Goal: Find contact information: Find contact information

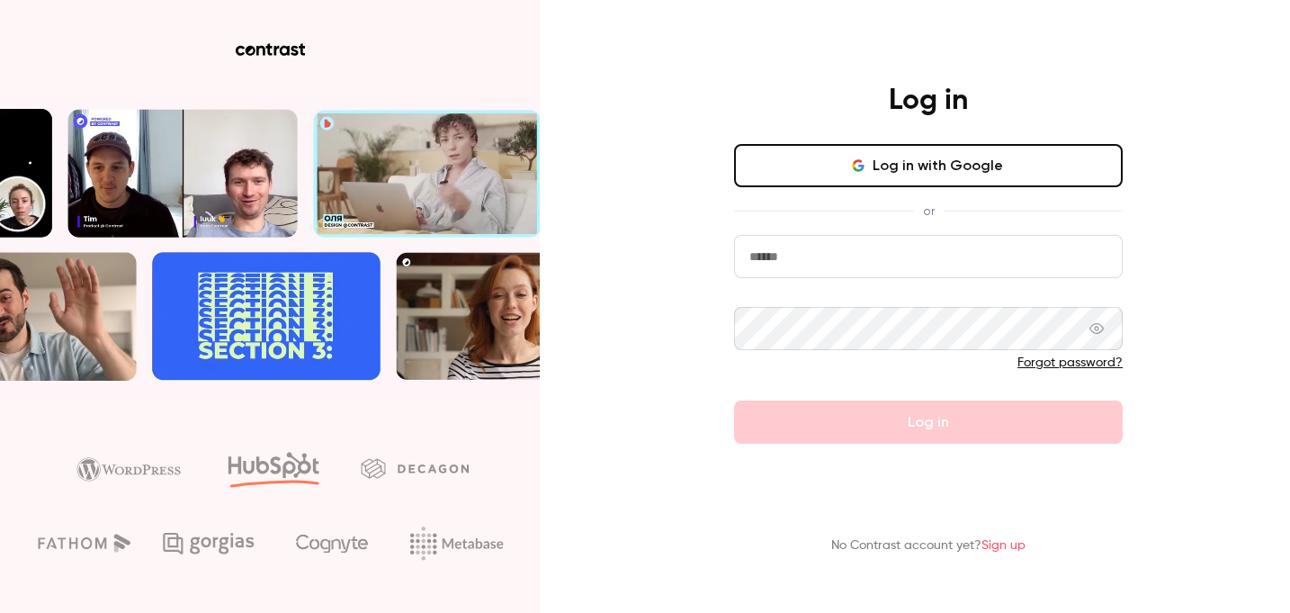
type input "**********"
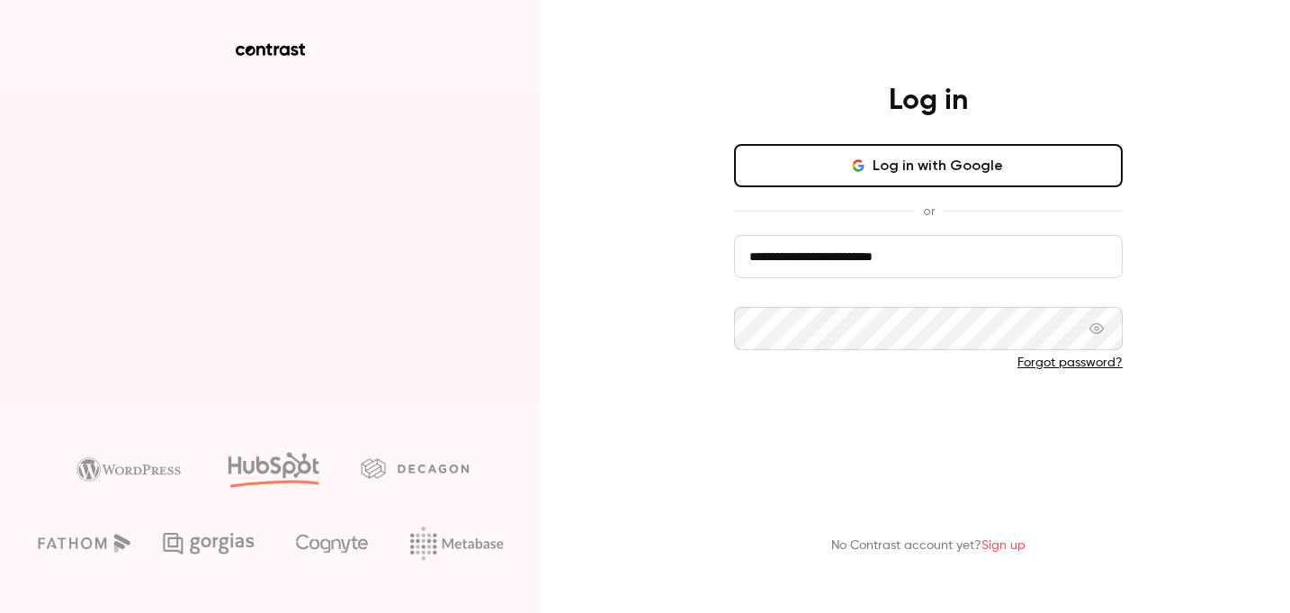
click at [907, 422] on form "**********" at bounding box center [928, 339] width 389 height 209
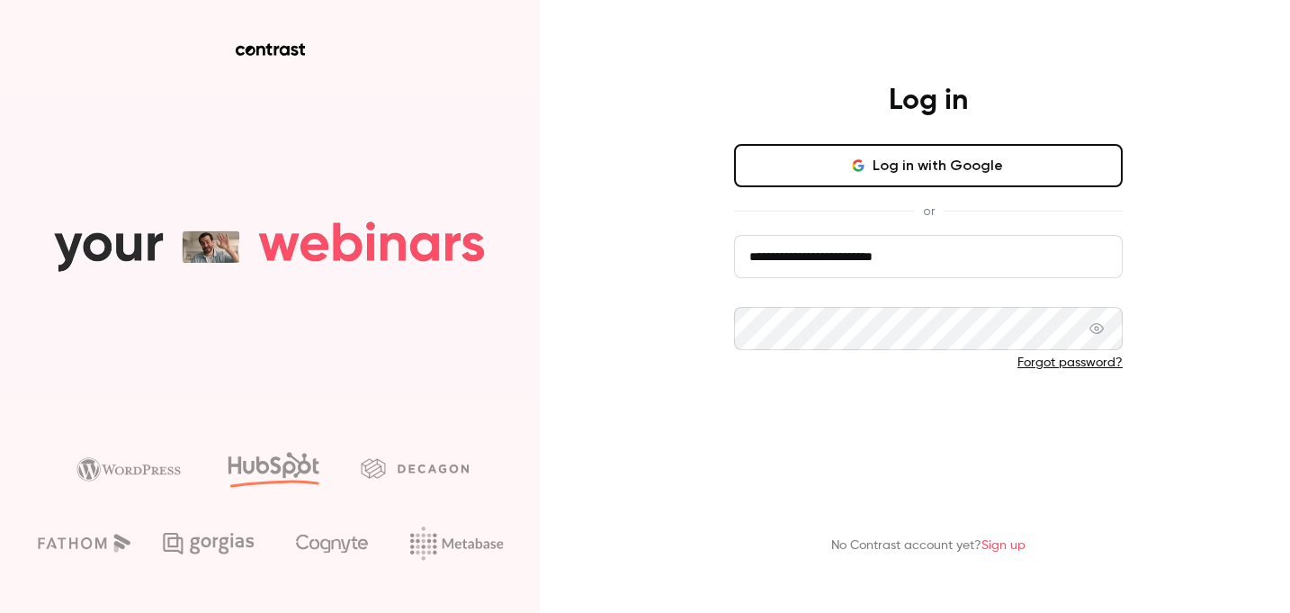
click at [908, 423] on button "Log in" at bounding box center [928, 421] width 389 height 43
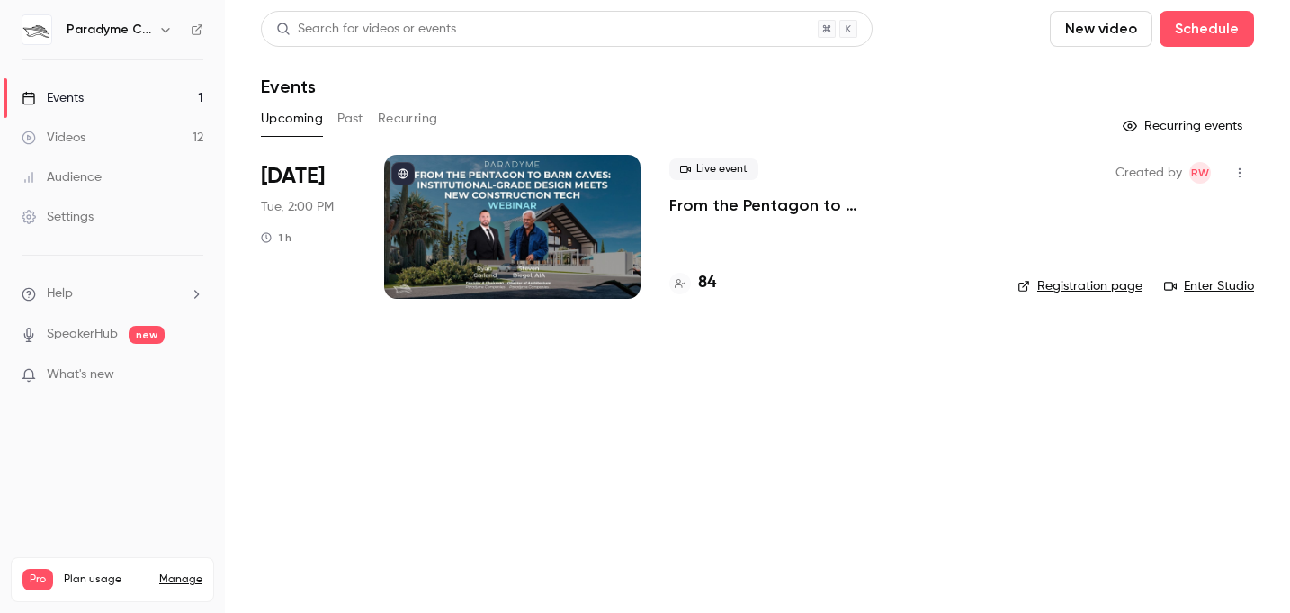
click at [89, 218] on div "Settings" at bounding box center [58, 217] width 72 height 18
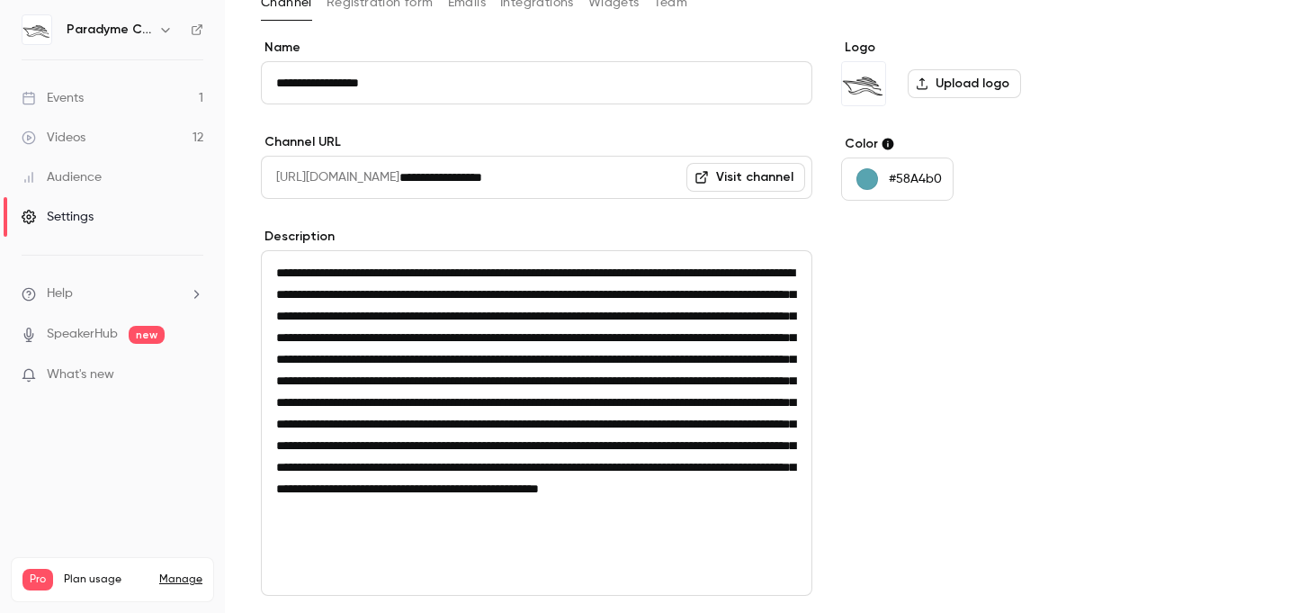
scroll to position [279, 0]
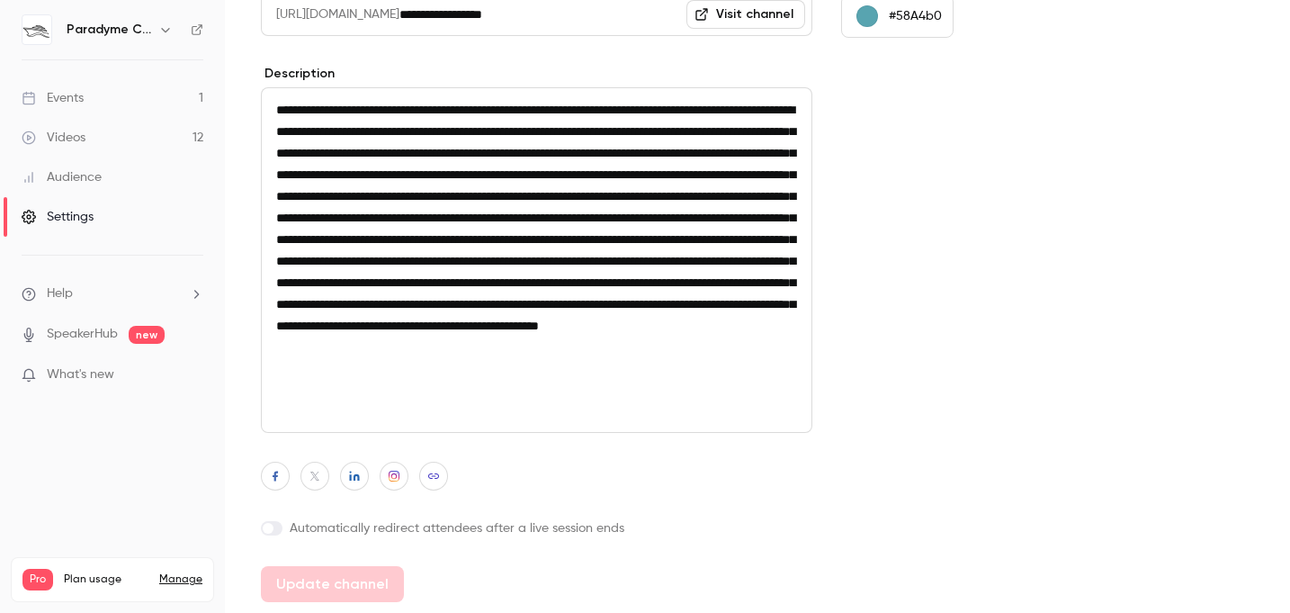
click at [166, 27] on icon "button" at bounding box center [165, 29] width 14 height 14
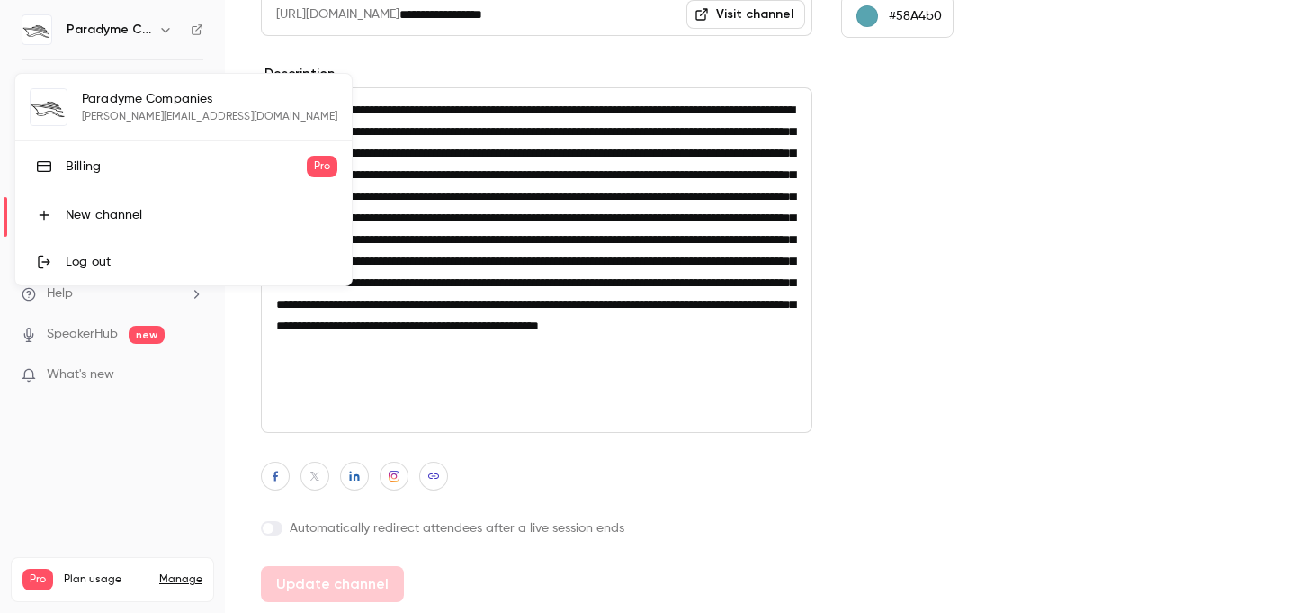
click at [204, 34] on div at bounding box center [645, 306] width 1290 height 613
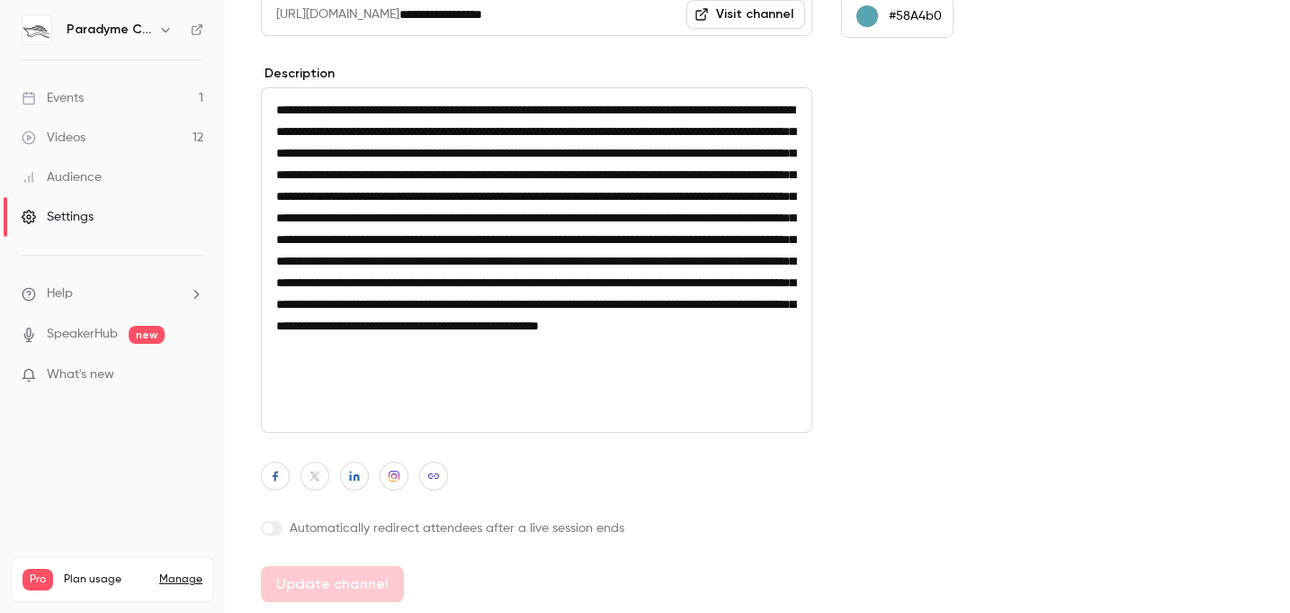
click at [191, 34] on icon at bounding box center [197, 29] width 13 height 13
click at [79, 211] on div "Settings" at bounding box center [58, 217] width 72 height 18
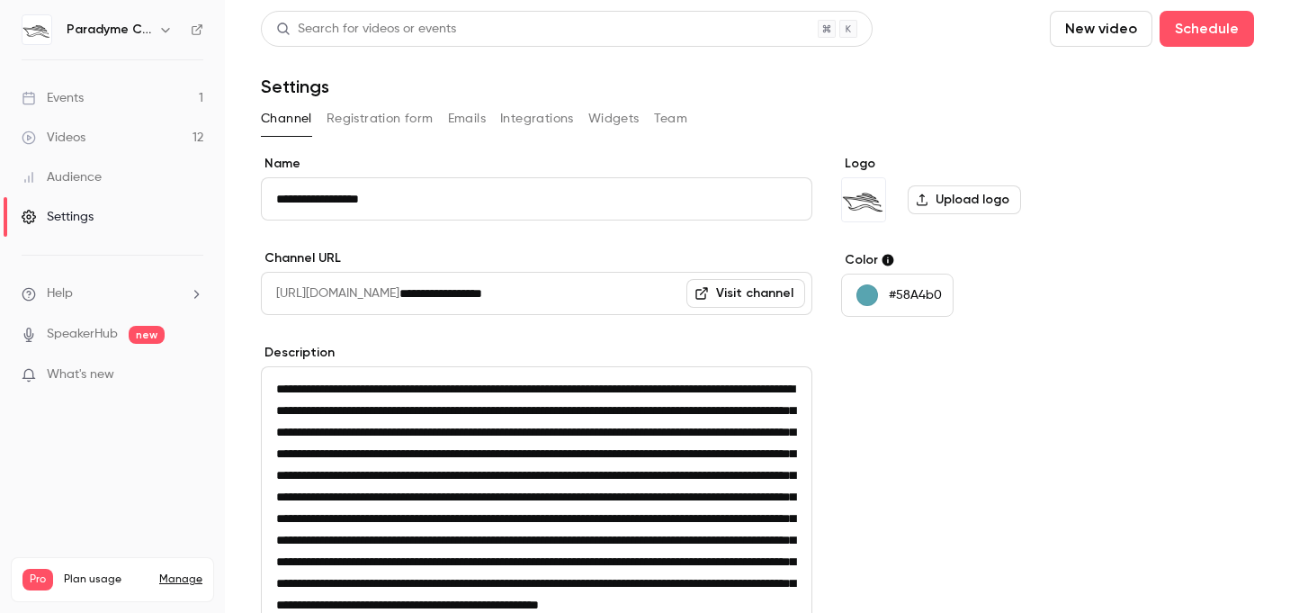
click at [86, 96] on link "Events 1" at bounding box center [112, 98] width 225 height 40
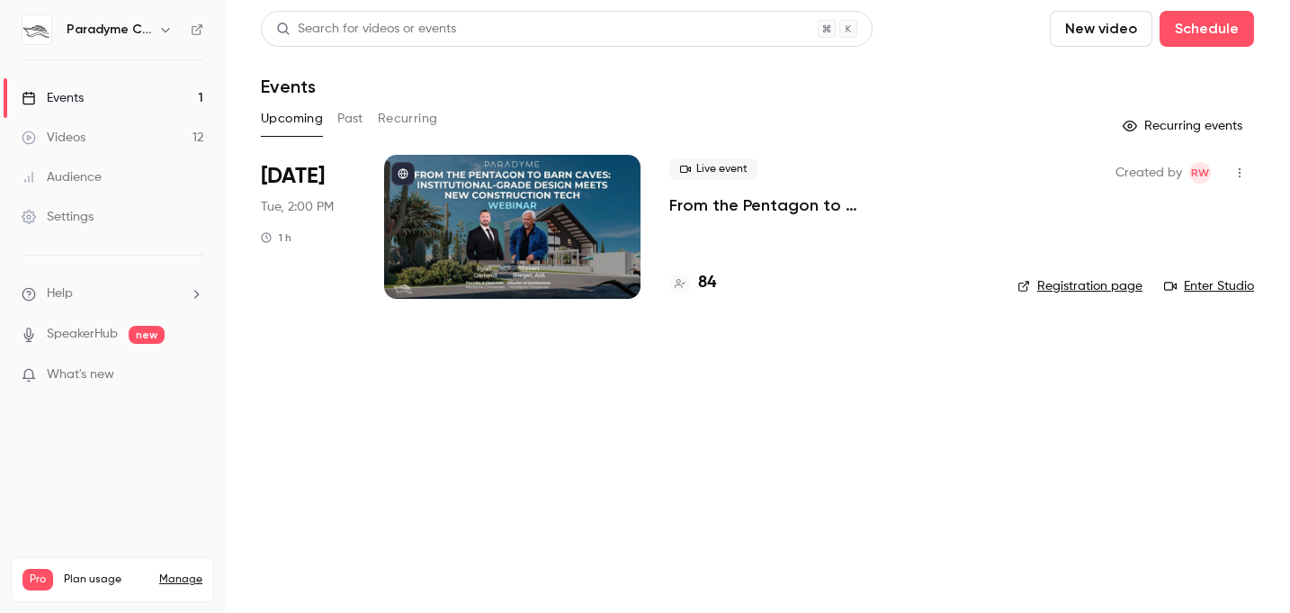
click at [1211, 287] on link "Enter Studio" at bounding box center [1209, 286] width 90 height 18
click at [85, 212] on div "Settings" at bounding box center [58, 217] width 72 height 18
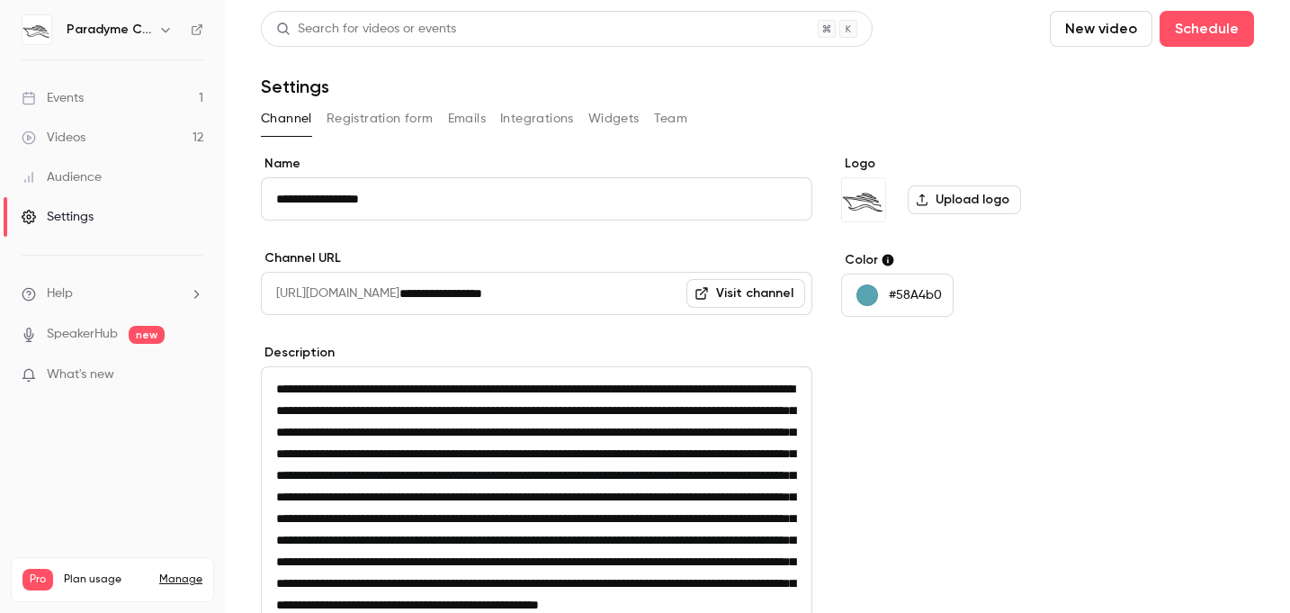
click at [537, 113] on button "Integrations" at bounding box center [537, 118] width 74 height 29
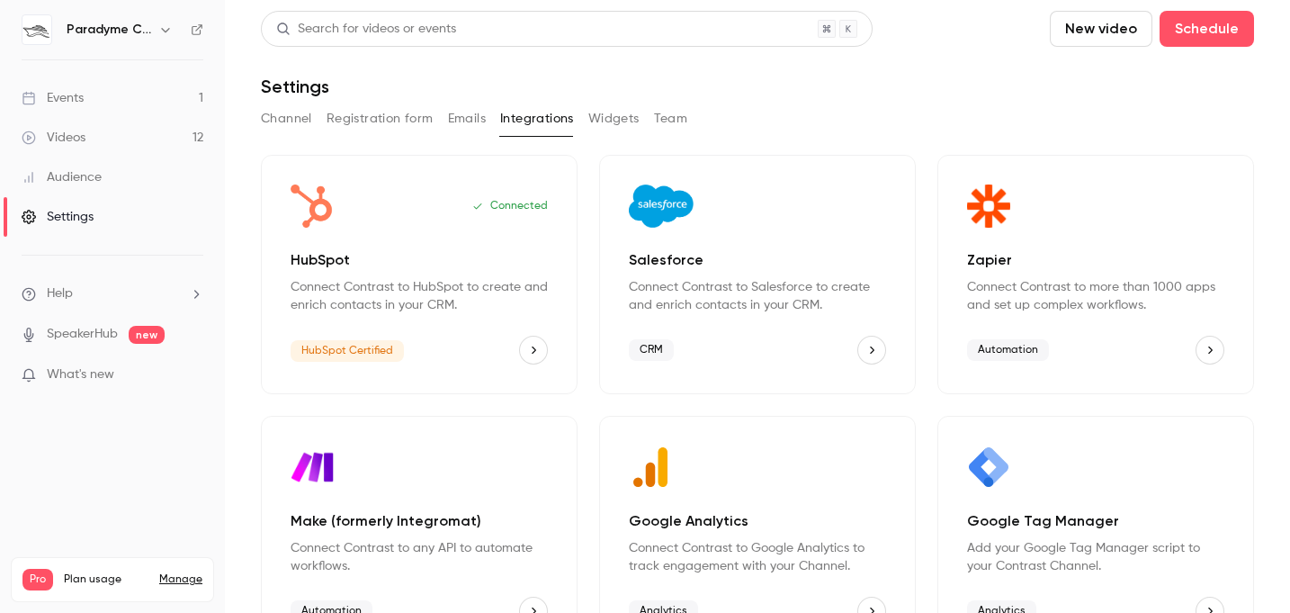
click at [597, 113] on button "Widgets" at bounding box center [613, 118] width 51 height 29
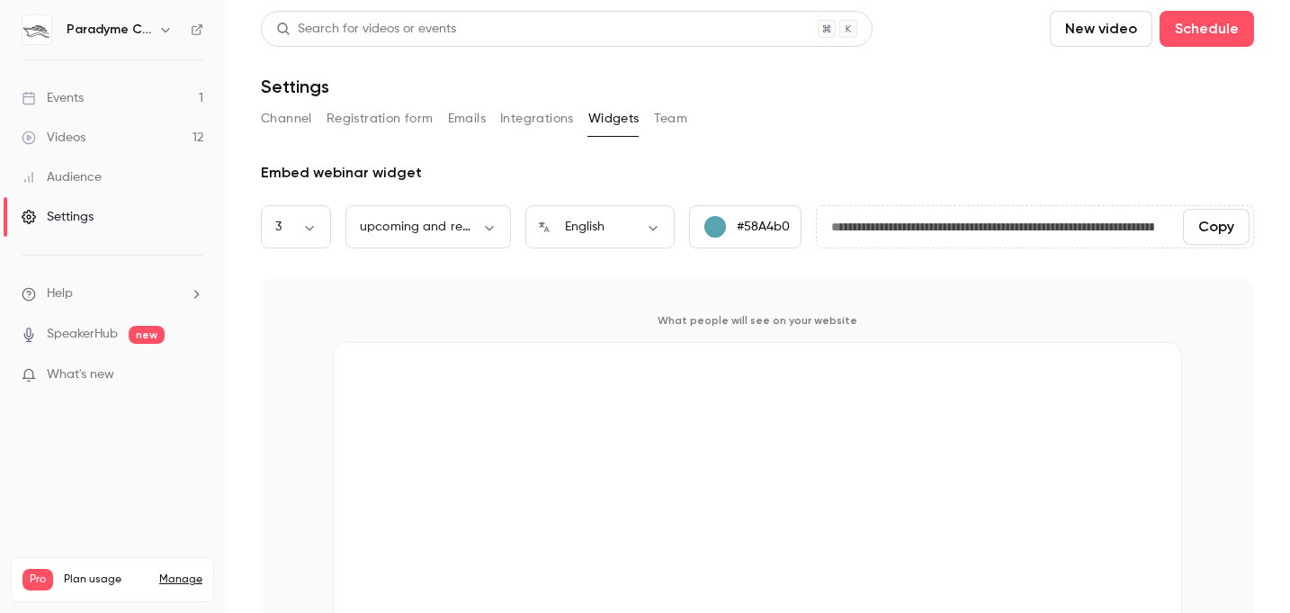
click at [659, 113] on button "Team" at bounding box center [671, 118] width 34 height 29
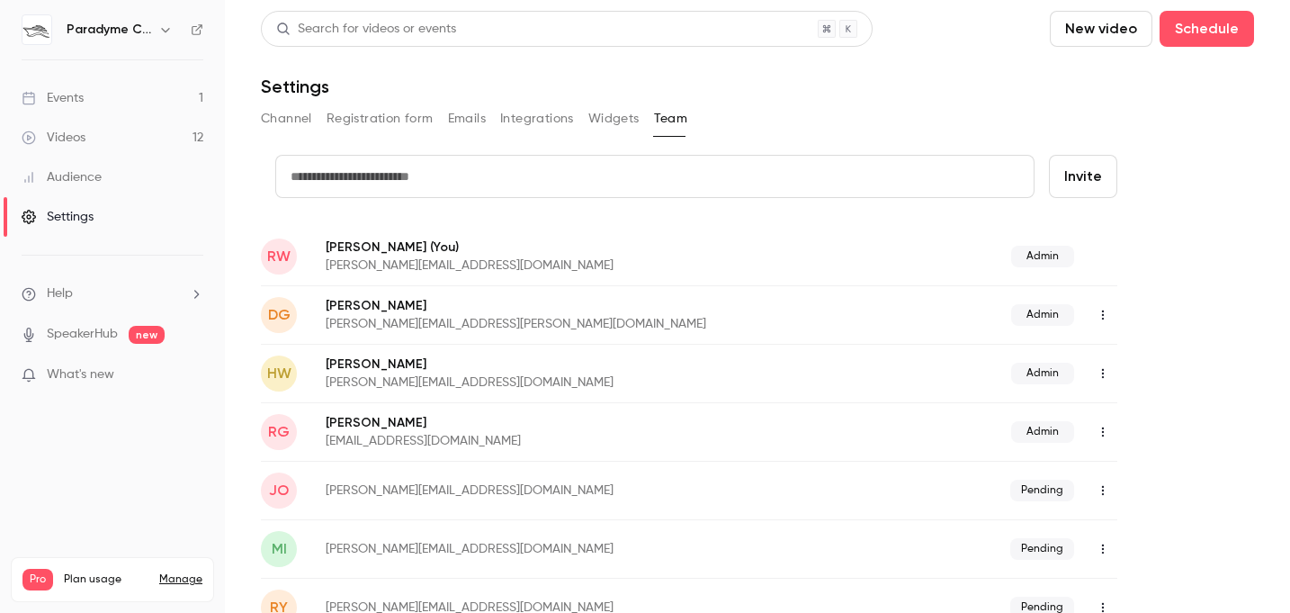
click at [620, 115] on button "Widgets" at bounding box center [613, 118] width 51 height 29
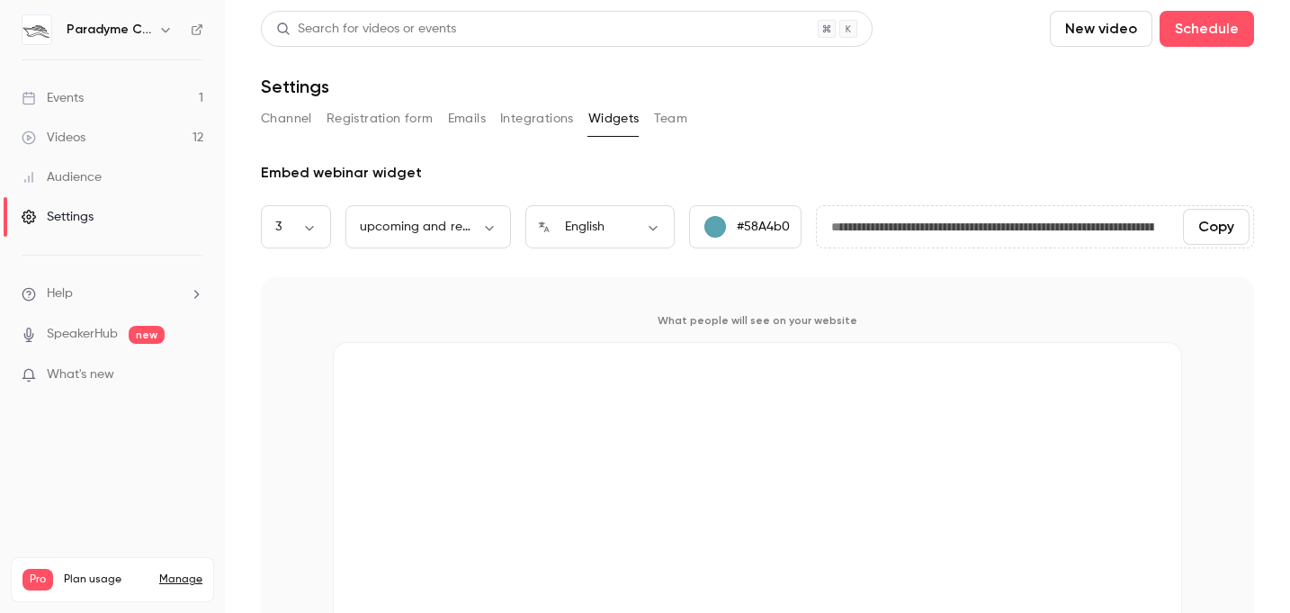
click at [291, 117] on button "Channel" at bounding box center [286, 118] width 51 height 29
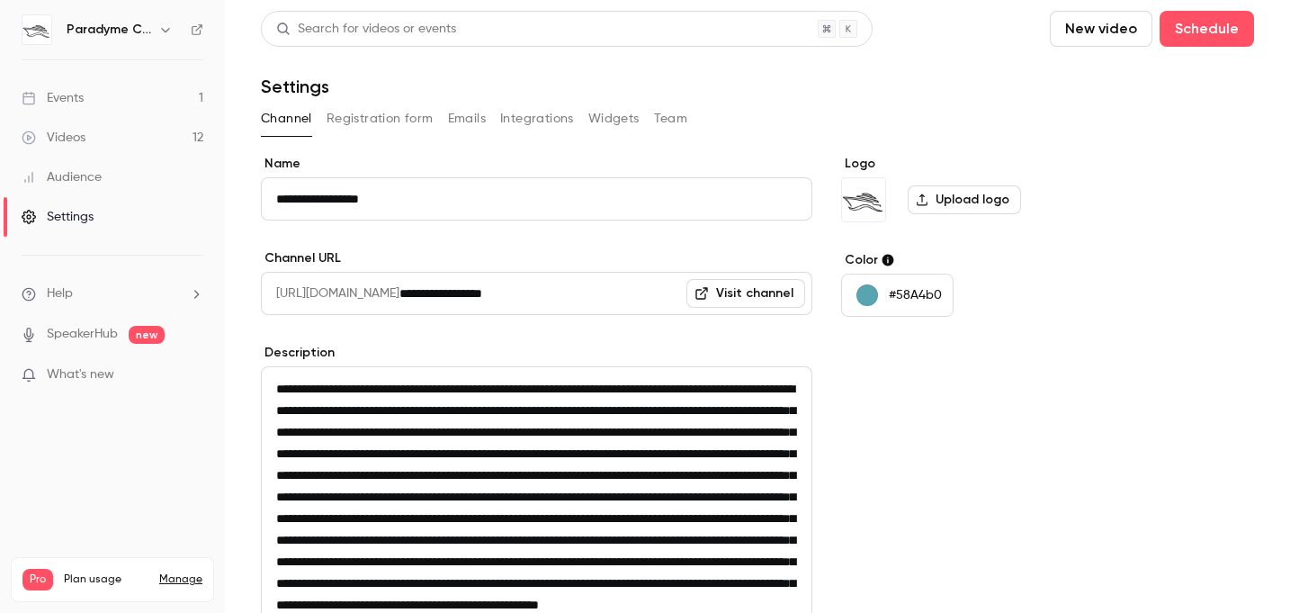
click at [92, 212] on div "Settings" at bounding box center [58, 217] width 72 height 18
click at [101, 185] on div "Audience" at bounding box center [62, 177] width 80 height 18
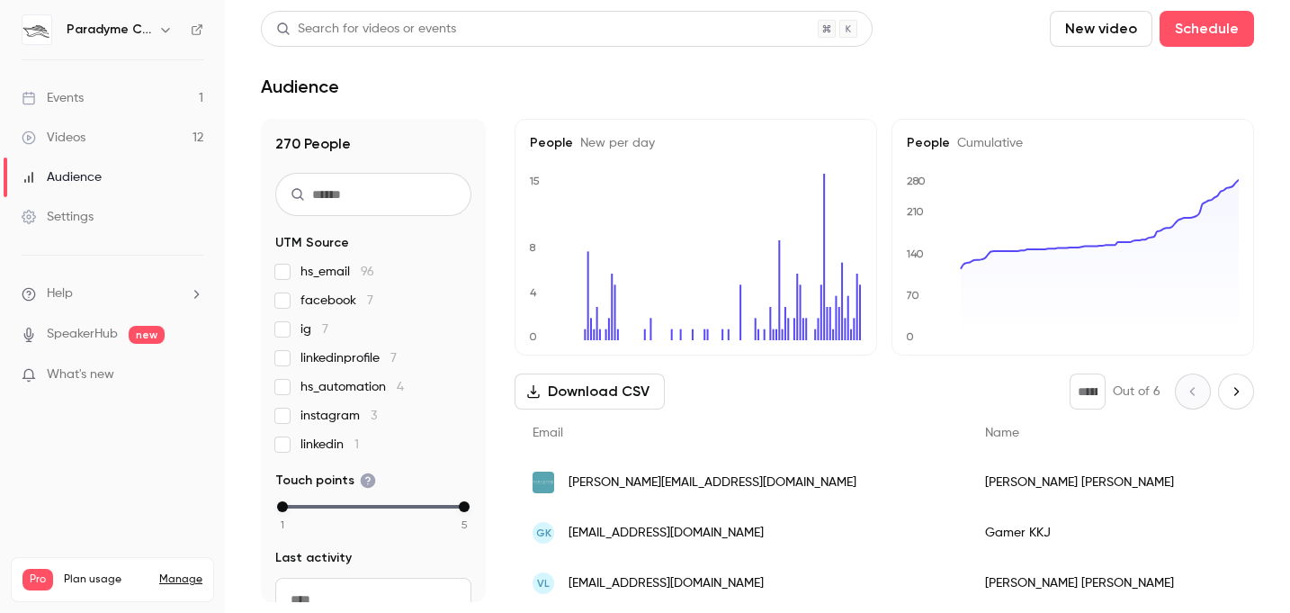
click at [78, 291] on li "Help" at bounding box center [113, 293] width 182 height 19
click at [288, 285] on link "Talk to [GEOGRAPHIC_DATA]" at bounding box center [331, 274] width 197 height 48
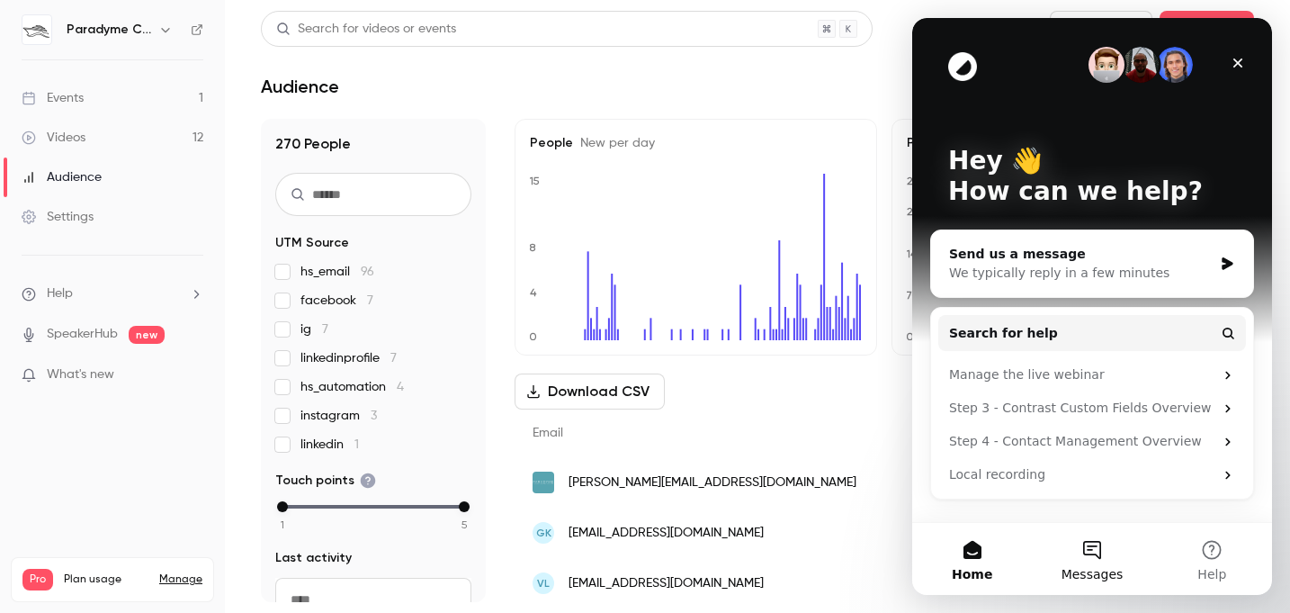
click at [1099, 534] on button "Messages" at bounding box center [1092, 559] width 120 height 72
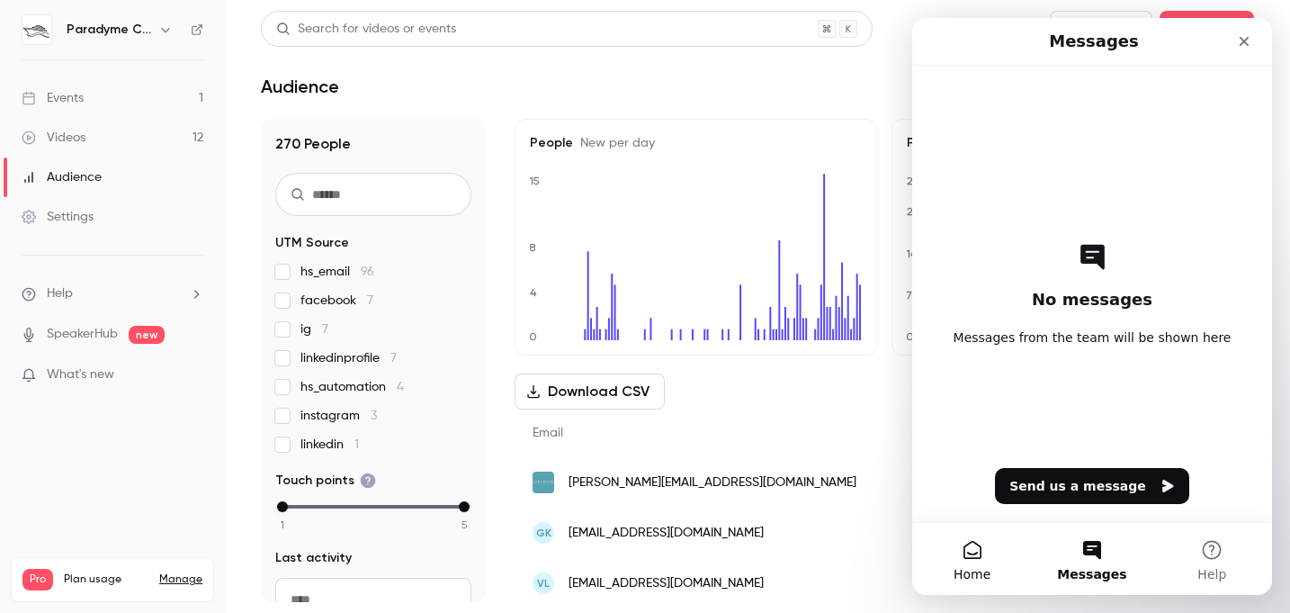
click at [987, 551] on button "Home" at bounding box center [972, 559] width 120 height 72
